Goal: Information Seeking & Learning: Learn about a topic

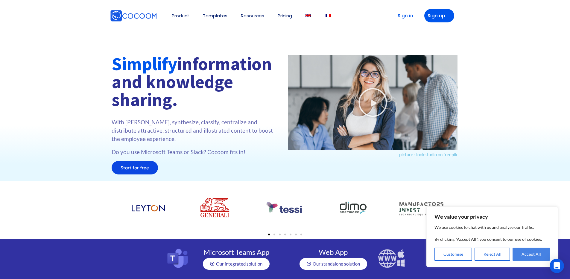
click at [545, 248] on button "Accept All" at bounding box center [530, 254] width 37 height 13
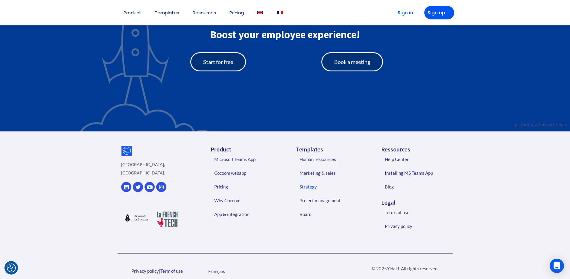
scroll to position [1344, 0]
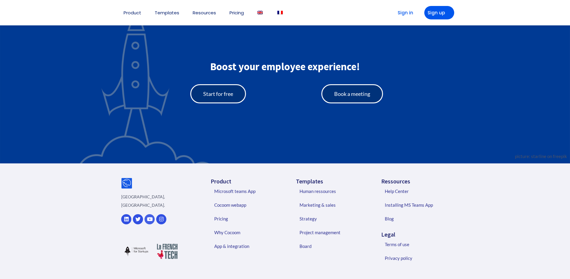
scroll to position [1431, 0]
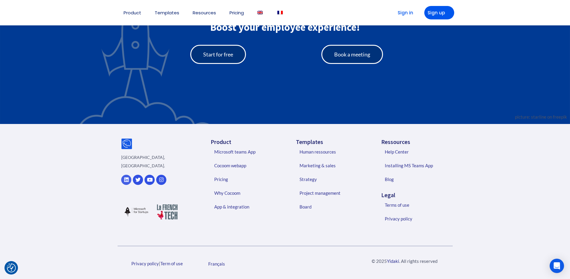
click at [127, 177] on icon at bounding box center [126, 179] width 5 height 5
click at [153, 263] on link "Privacy policy" at bounding box center [145, 263] width 28 height 5
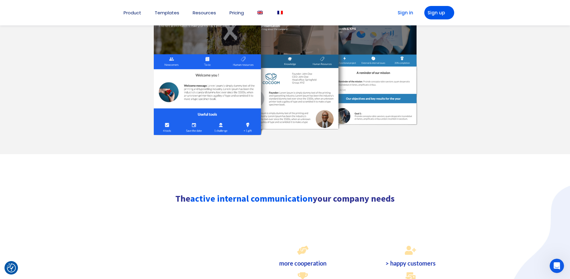
scroll to position [499, 0]
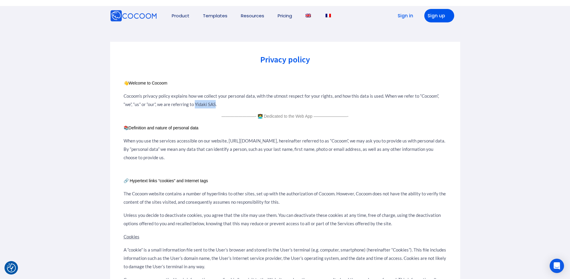
drag, startPoint x: 196, startPoint y: 104, endPoint x: 216, endPoint y: 103, distance: 20.1
click at [216, 103] on p "Cocoom’s privacy policy explains how we collect your personal data, with the ut…" at bounding box center [284, 100] width 323 height 17
copy p "Yidaki SAS"
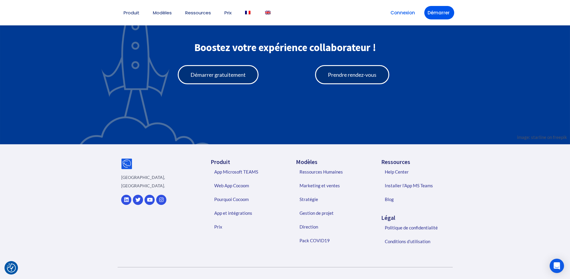
scroll to position [1519, 0]
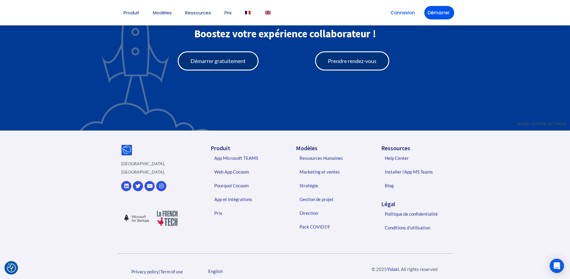
click at [155, 268] on div "Privacy policy | Term of use" at bounding box center [156, 272] width 79 height 8
click at [151, 269] on link "Privacy policy" at bounding box center [145, 271] width 28 height 5
